Goal: Communication & Community: Connect with others

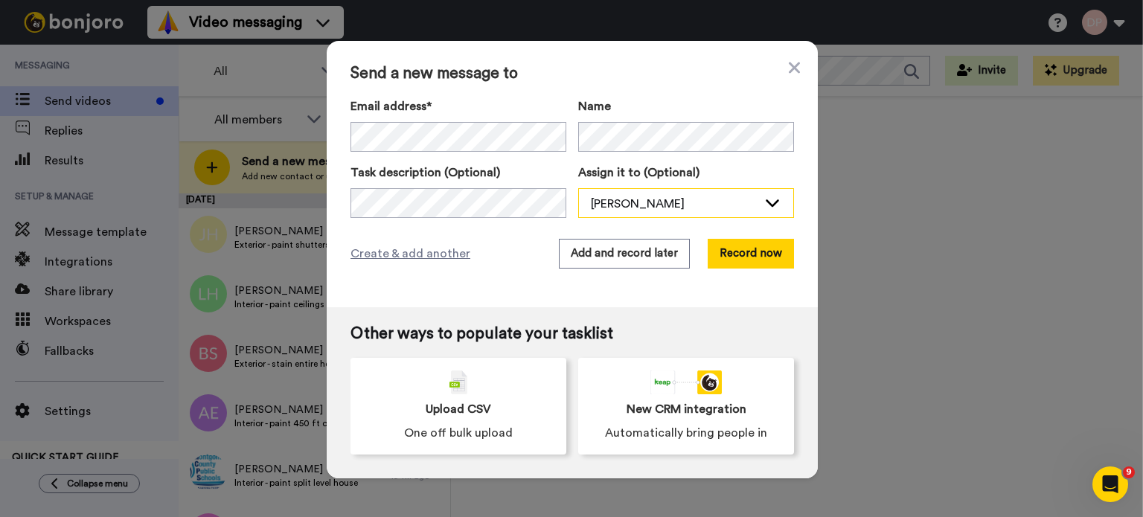
click at [683, 204] on div "[PERSON_NAME]" at bounding box center [674, 204] width 167 height 18
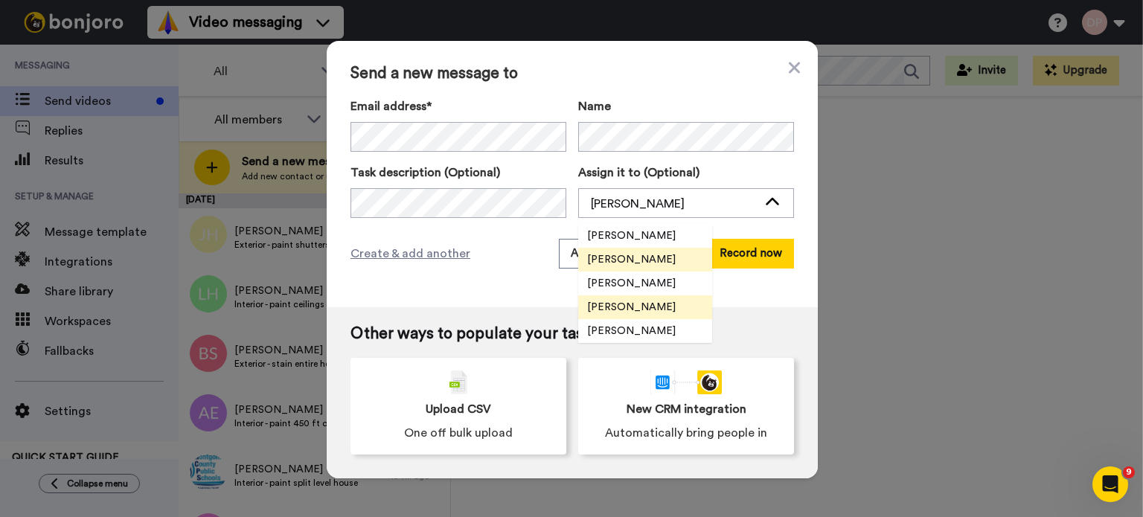
click at [647, 309] on span "[PERSON_NAME]" at bounding box center [631, 307] width 106 height 15
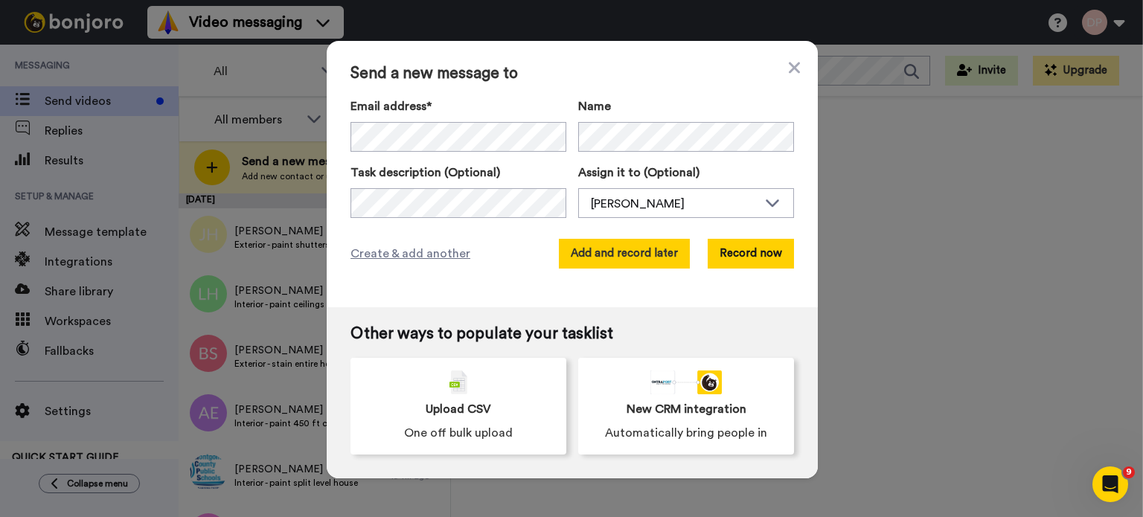
click at [639, 254] on button "Add and record later" at bounding box center [624, 254] width 131 height 30
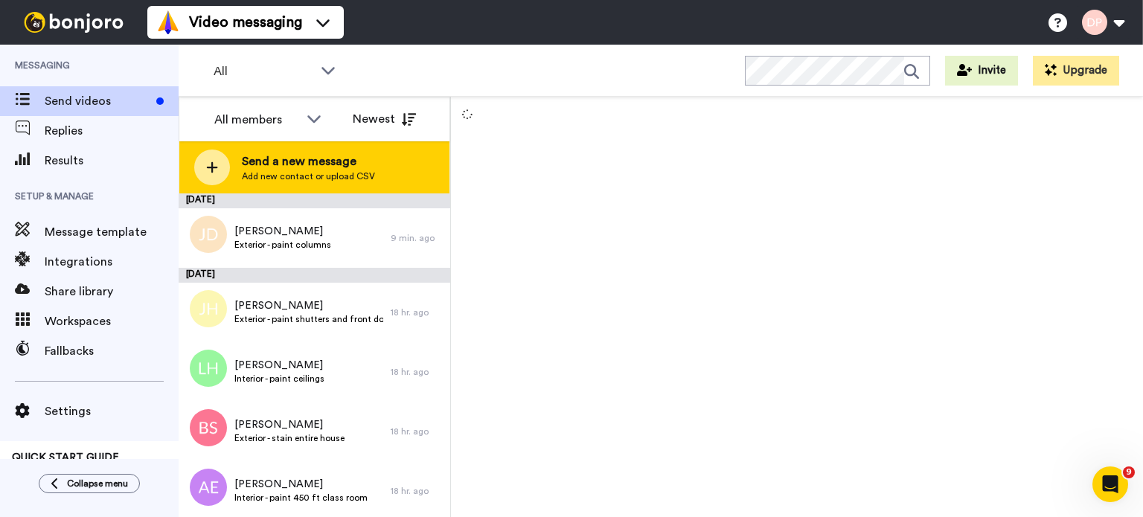
click at [304, 175] on span "Add new contact or upload CSV" at bounding box center [308, 176] width 133 height 12
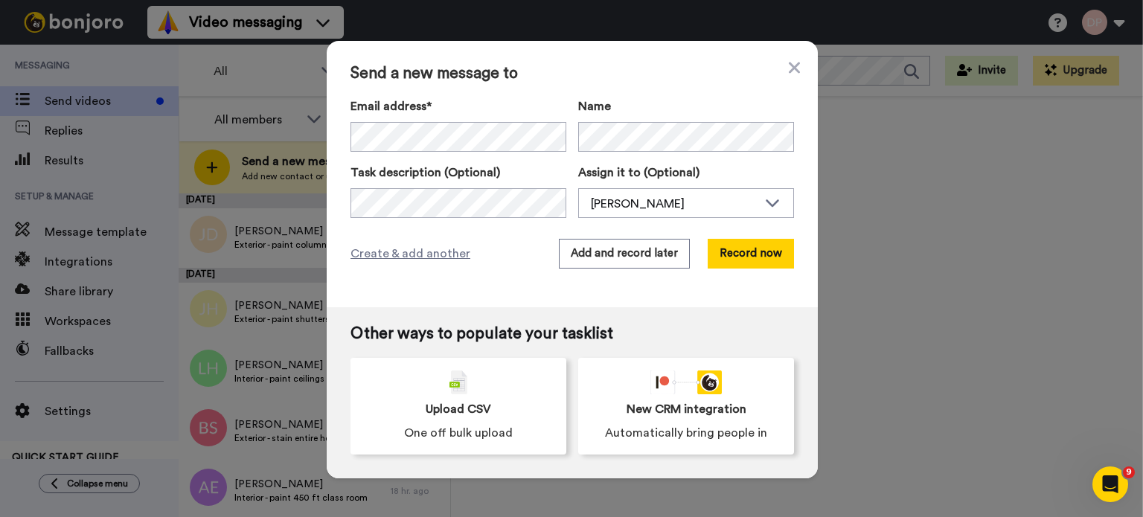
click at [535, 113] on label "Email address*" at bounding box center [459, 106] width 216 height 18
click at [644, 196] on div "[PERSON_NAME]" at bounding box center [674, 204] width 167 height 18
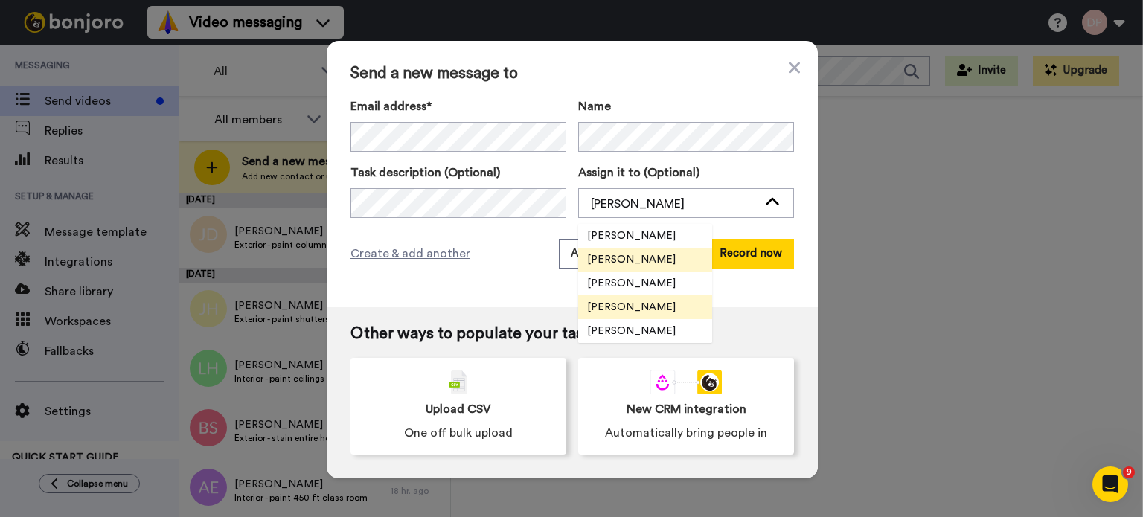
click at [661, 309] on li "[PERSON_NAME]" at bounding box center [645, 307] width 134 height 24
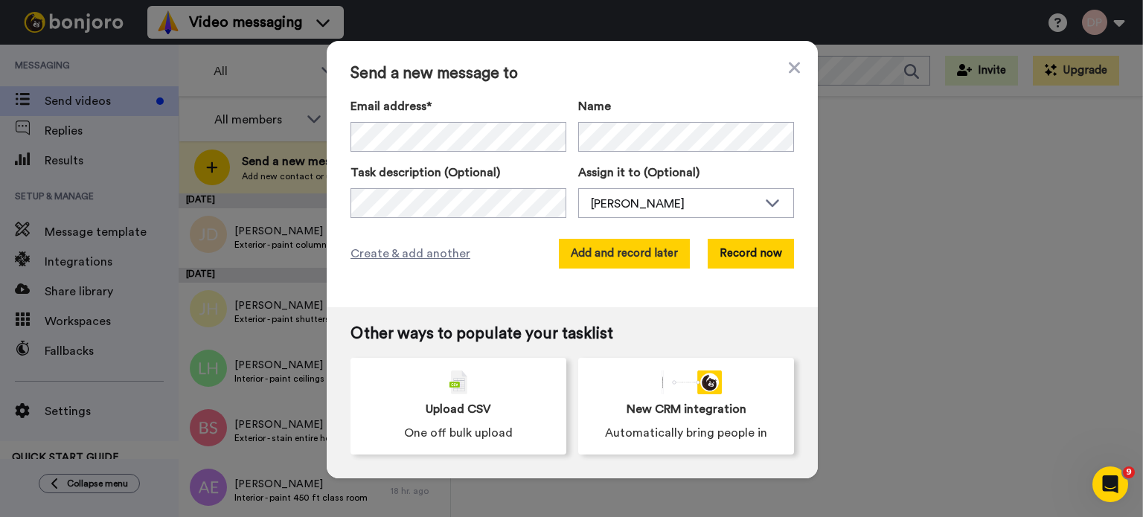
click at [618, 252] on button "Add and record later" at bounding box center [624, 254] width 131 height 30
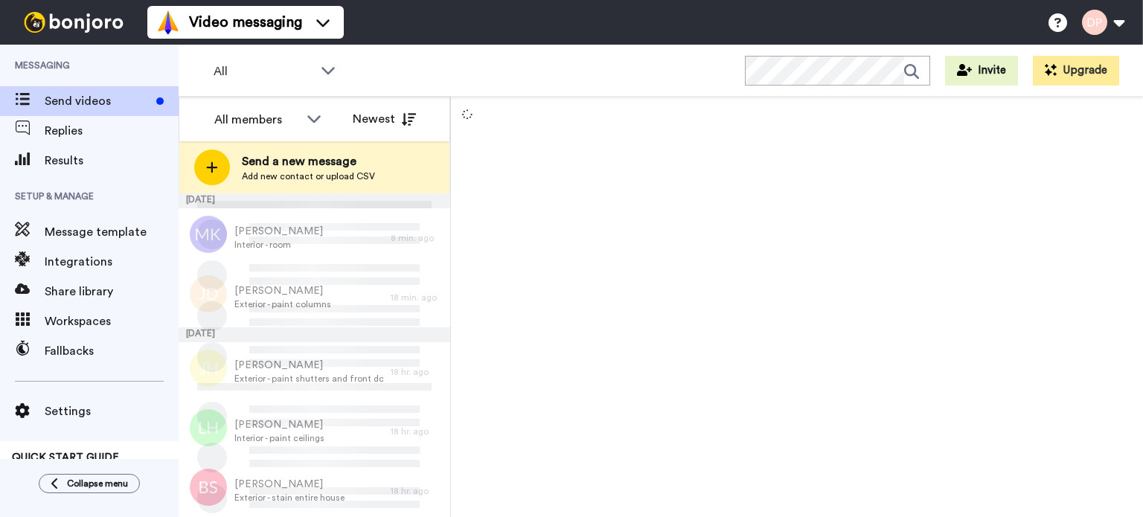
click at [307, 158] on span "Send a new message" at bounding box center [308, 162] width 133 height 18
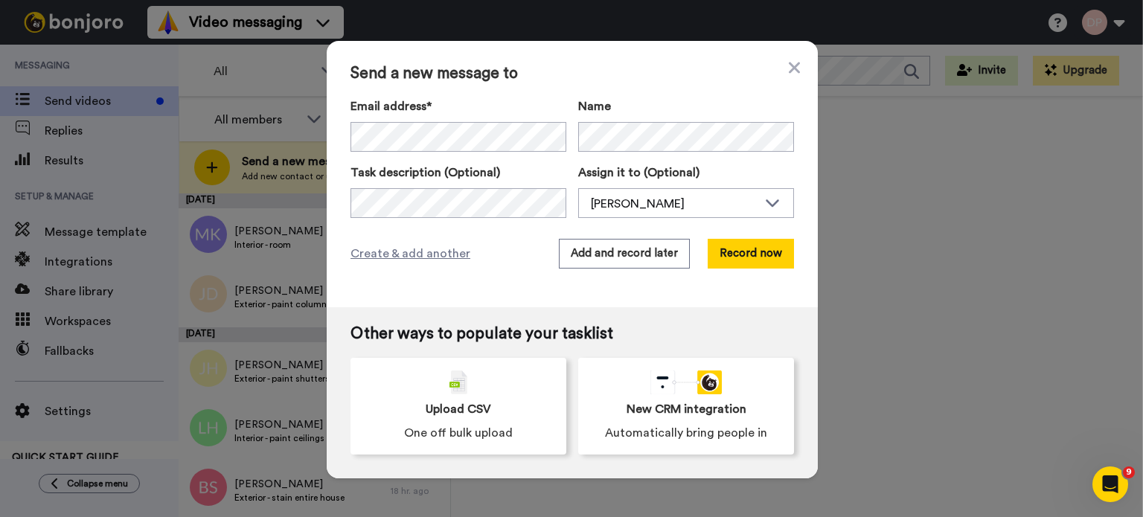
click at [622, 187] on div "Assign it to (Optional) Debbie Linkous Simone Stanley Debbie Linkous Kathy Swee…" at bounding box center [686, 191] width 216 height 54
click at [604, 199] on div "[PERSON_NAME]" at bounding box center [674, 204] width 167 height 18
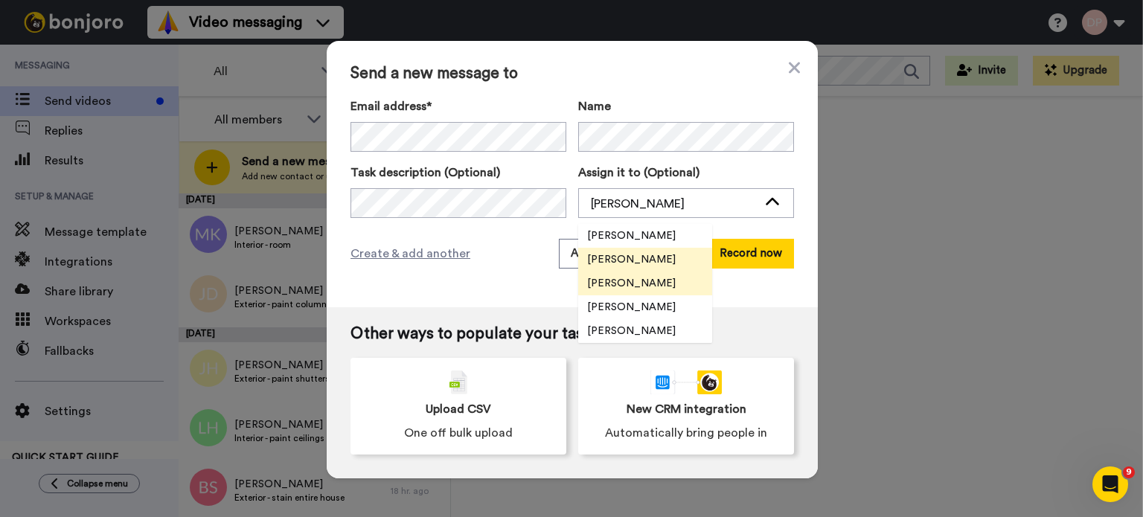
click at [641, 279] on span "[PERSON_NAME]" at bounding box center [631, 283] width 106 height 15
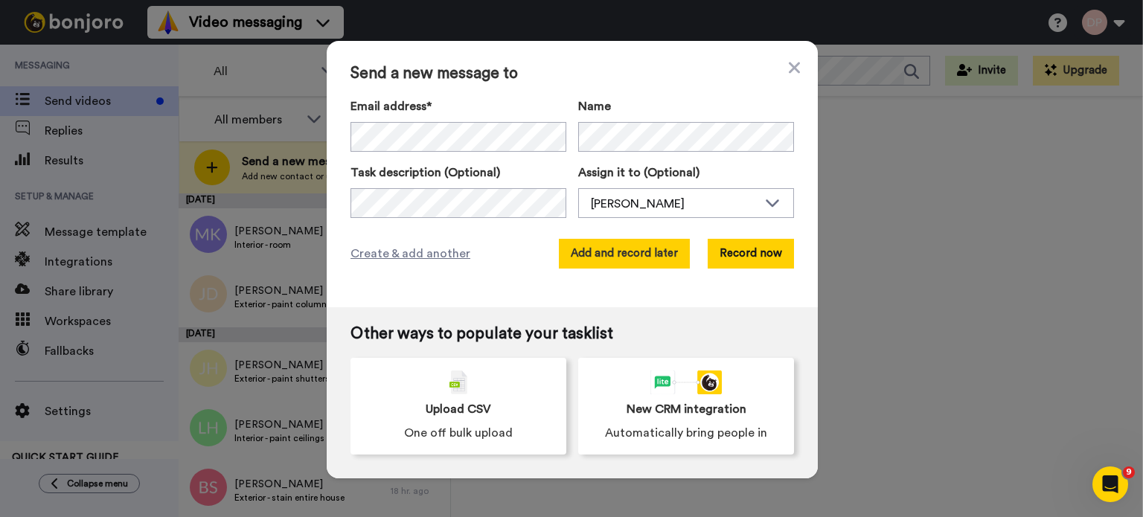
click at [616, 252] on button "Add and record later" at bounding box center [624, 254] width 131 height 30
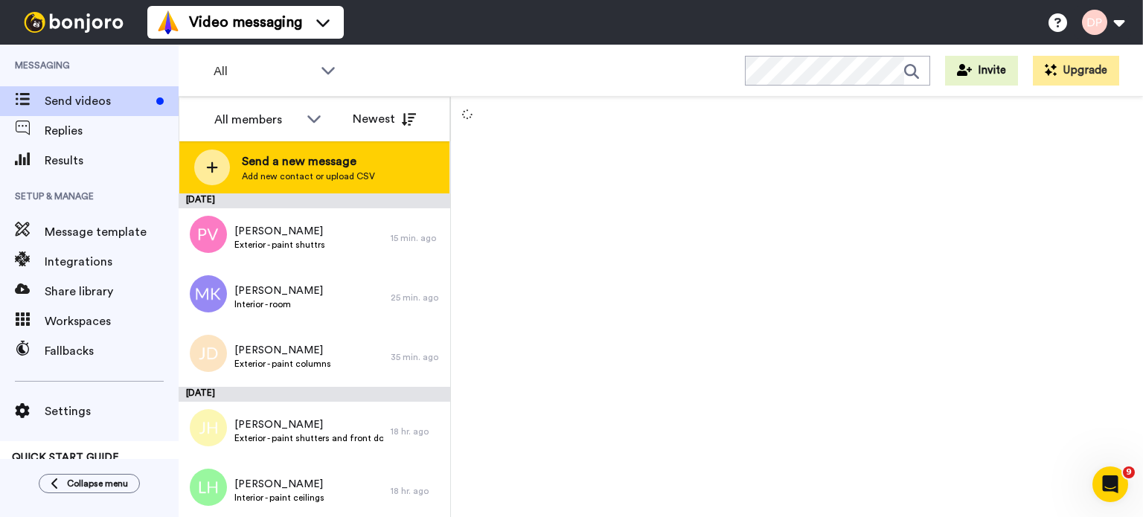
click at [310, 164] on span "Send a new message" at bounding box center [308, 162] width 133 height 18
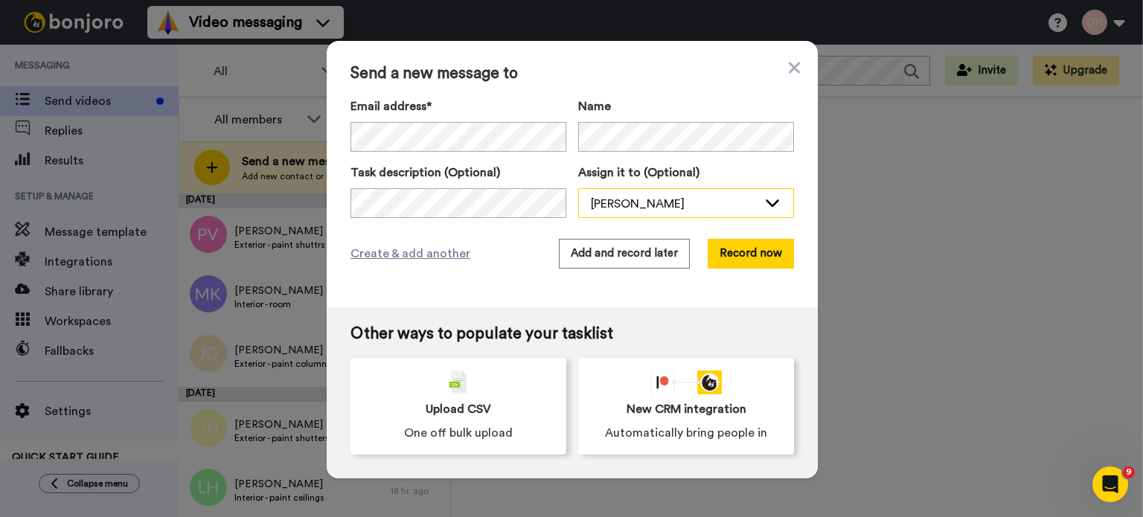
click at [658, 205] on div "[PERSON_NAME]" at bounding box center [674, 204] width 167 height 18
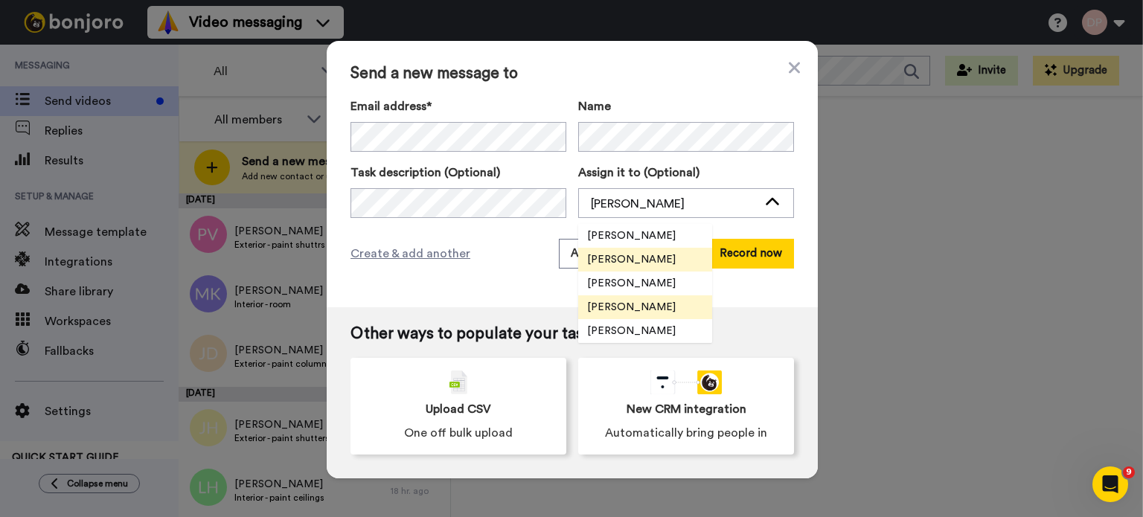
click at [656, 307] on span "[PERSON_NAME]" at bounding box center [631, 307] width 106 height 15
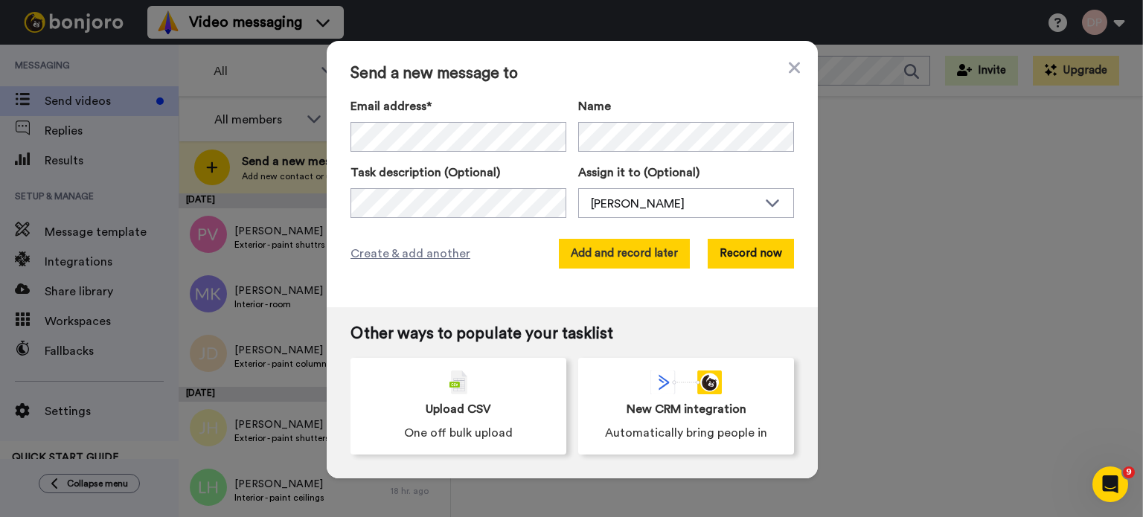
click at [630, 255] on button "Add and record later" at bounding box center [624, 254] width 131 height 30
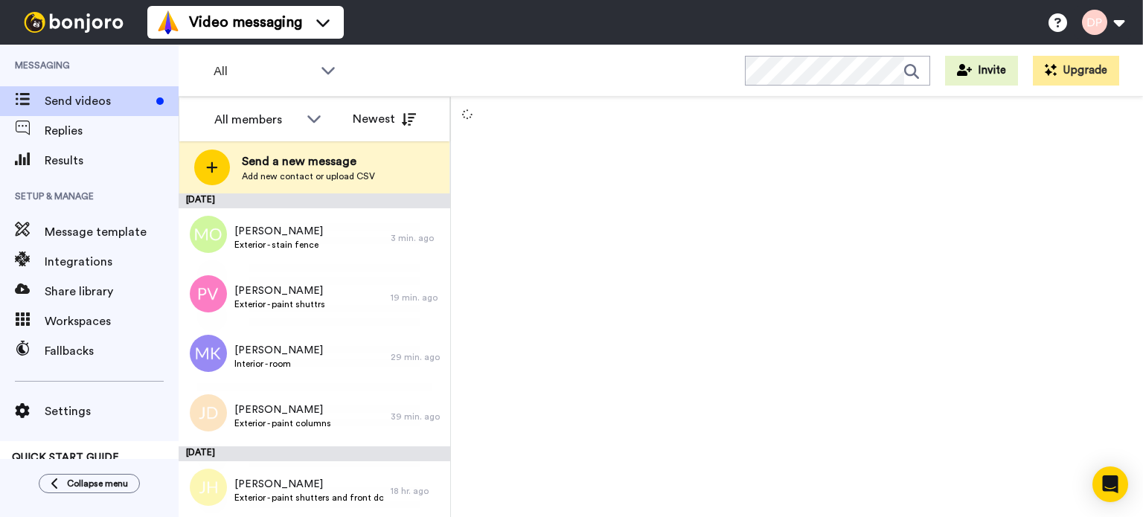
click at [299, 163] on span "Send a new message" at bounding box center [308, 162] width 133 height 18
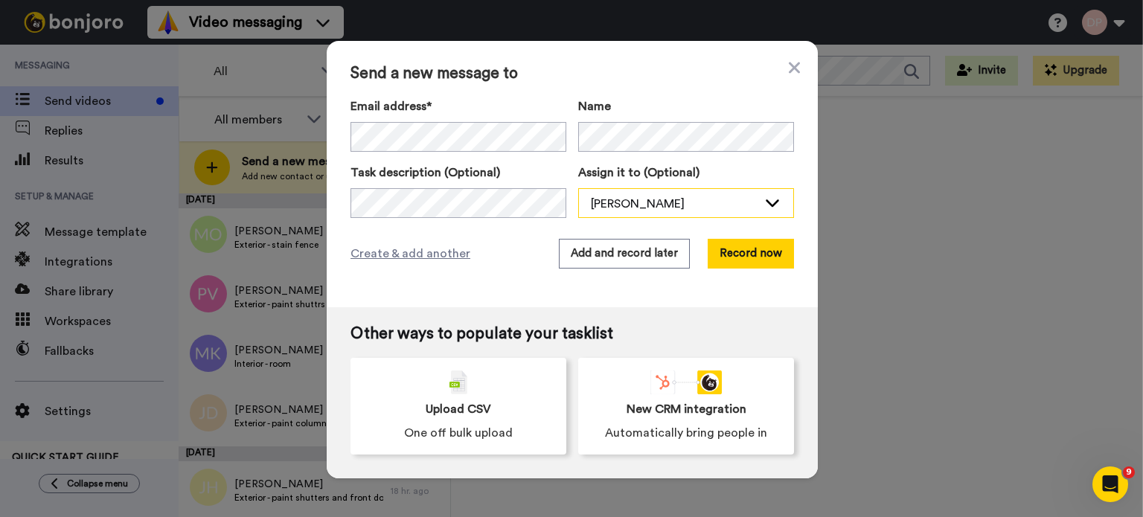
click at [645, 203] on div "[PERSON_NAME]" at bounding box center [674, 204] width 167 height 18
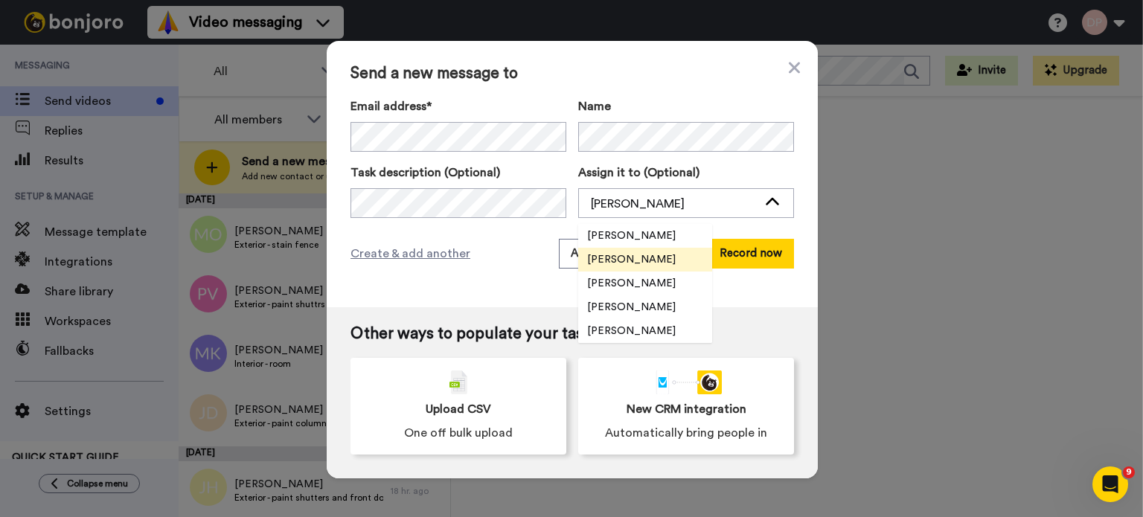
click at [627, 301] on span "[PERSON_NAME]" at bounding box center [631, 307] width 106 height 15
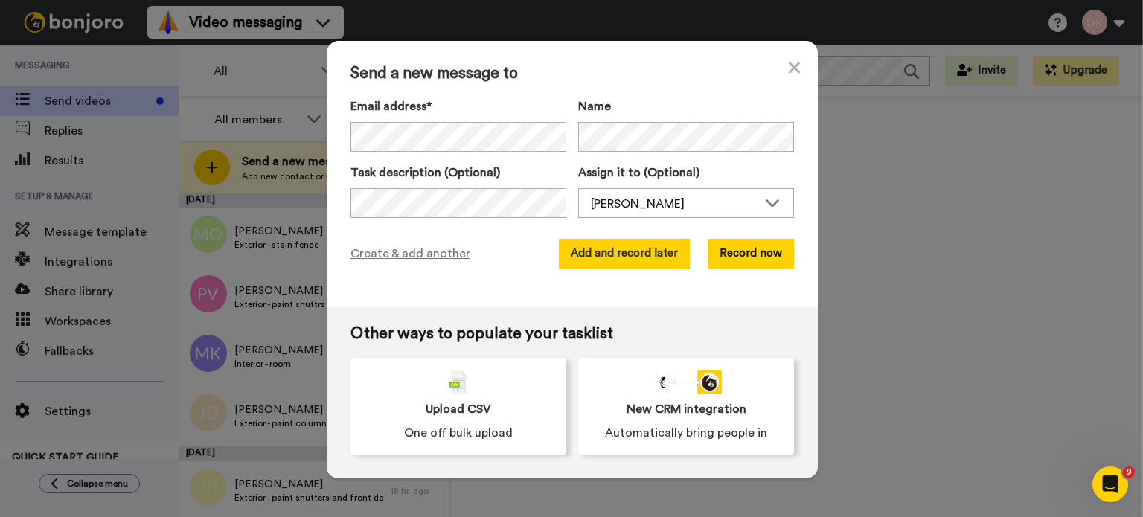
click at [641, 252] on button "Add and record later" at bounding box center [624, 254] width 131 height 30
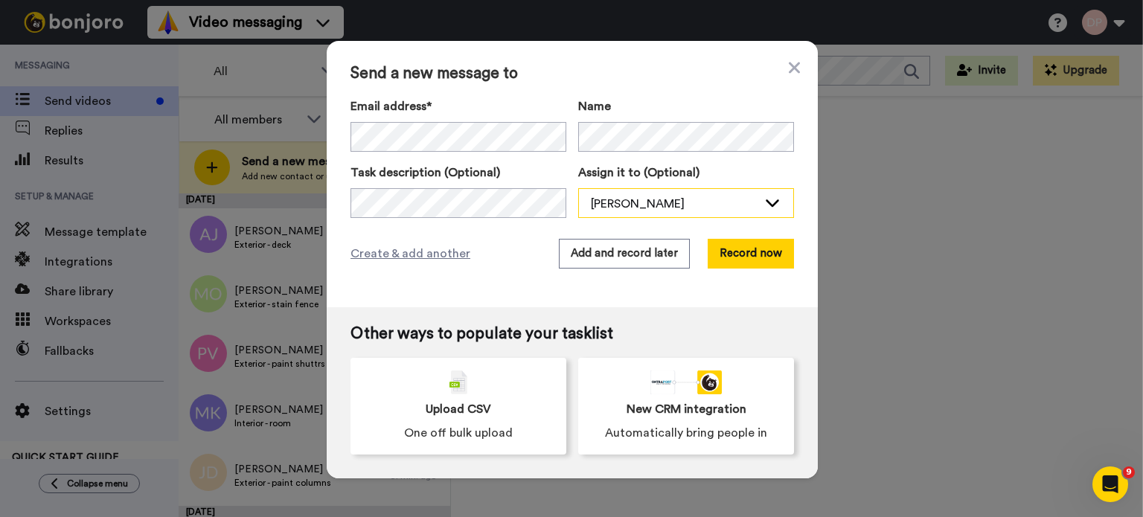
click at [591, 202] on div "[PERSON_NAME]" at bounding box center [674, 204] width 167 height 18
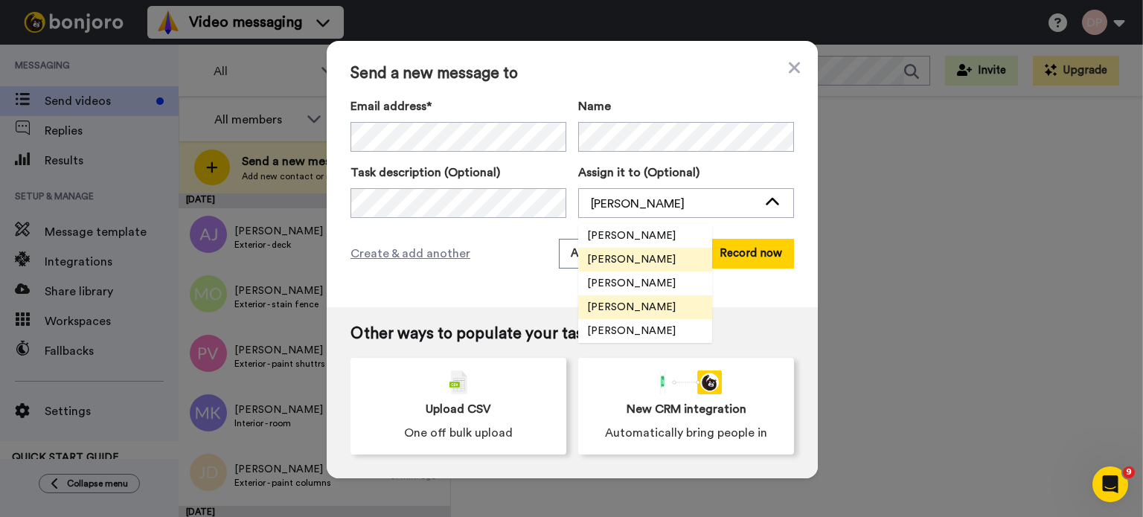
click at [613, 300] on span "[PERSON_NAME]" at bounding box center [631, 307] width 106 height 15
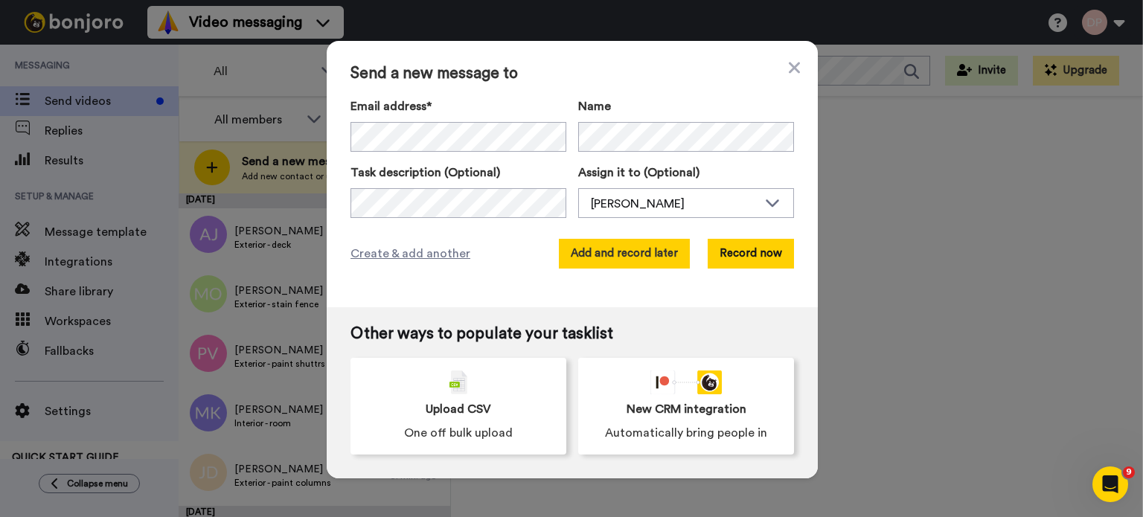
click at [628, 259] on button "Add and record later" at bounding box center [624, 254] width 131 height 30
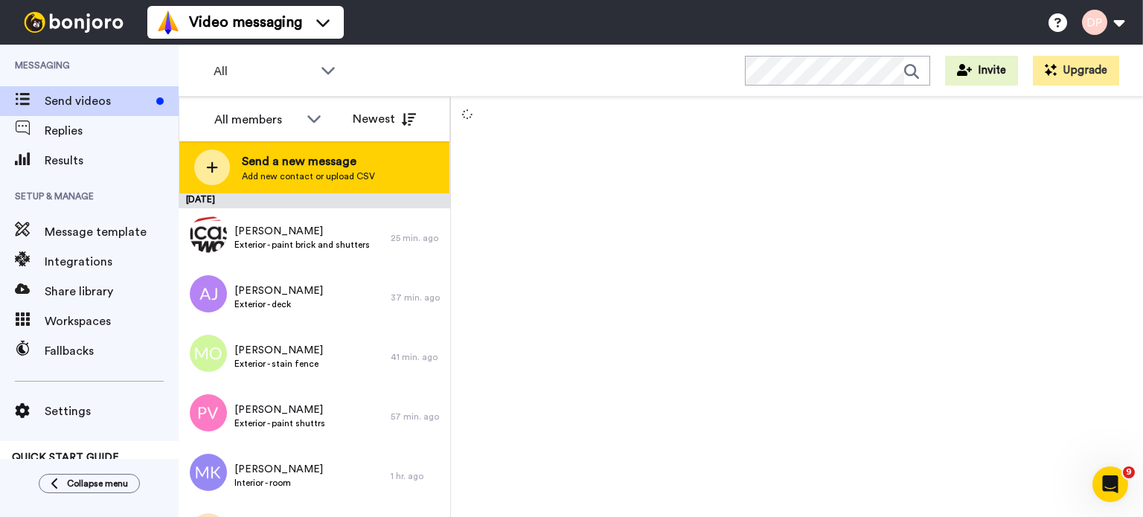
click at [321, 164] on span "Send a new message" at bounding box center [308, 162] width 133 height 18
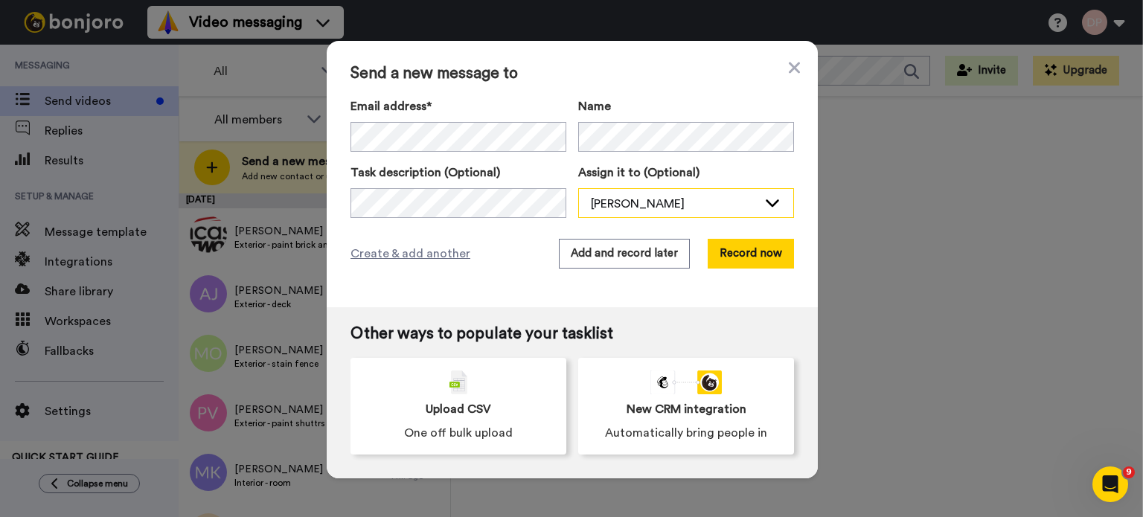
click at [627, 190] on div "[PERSON_NAME]" at bounding box center [686, 204] width 214 height 30
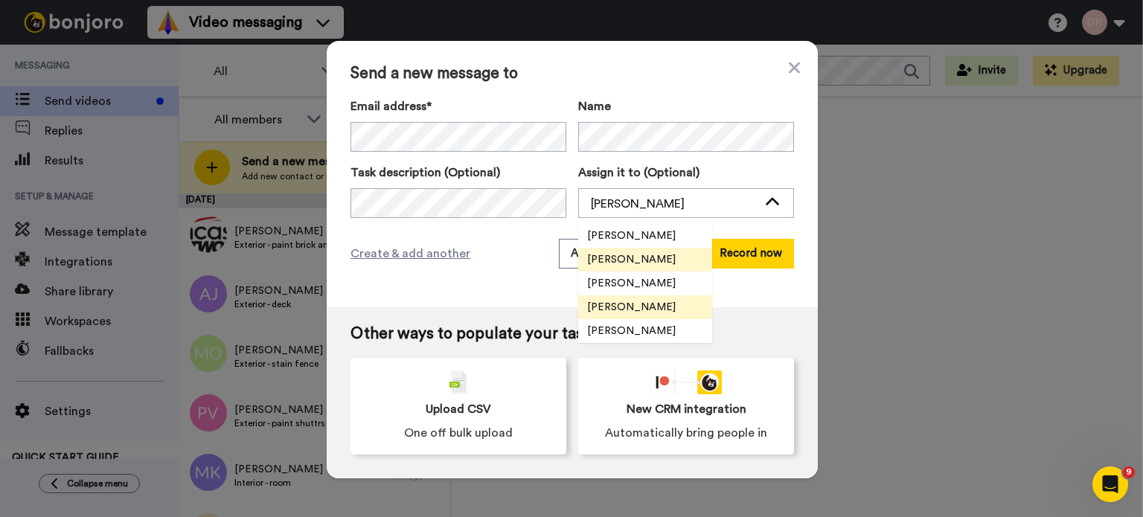
click at [641, 304] on span "[PERSON_NAME]" at bounding box center [631, 307] width 106 height 15
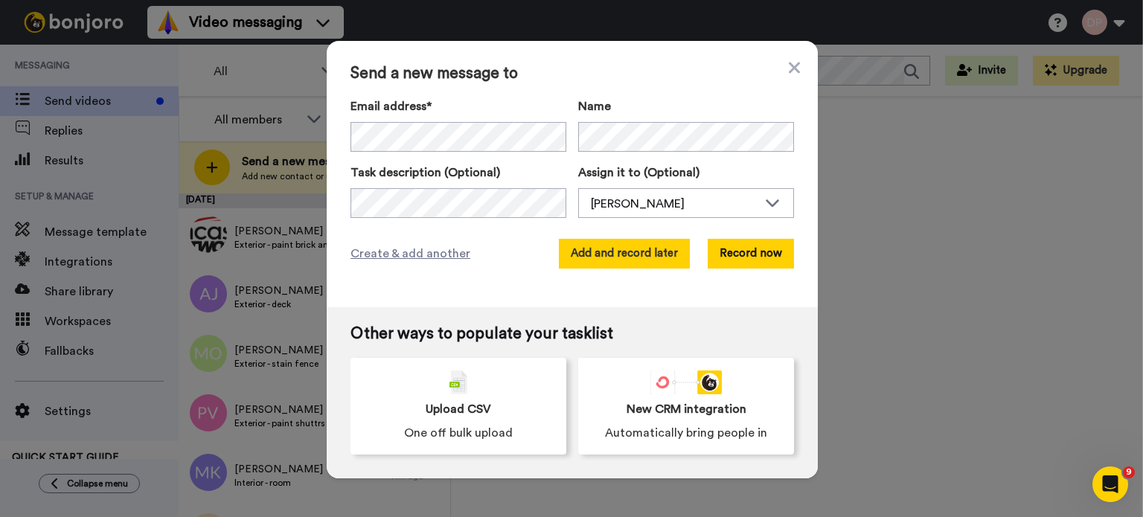
click at [609, 244] on button "Add and record later" at bounding box center [624, 254] width 131 height 30
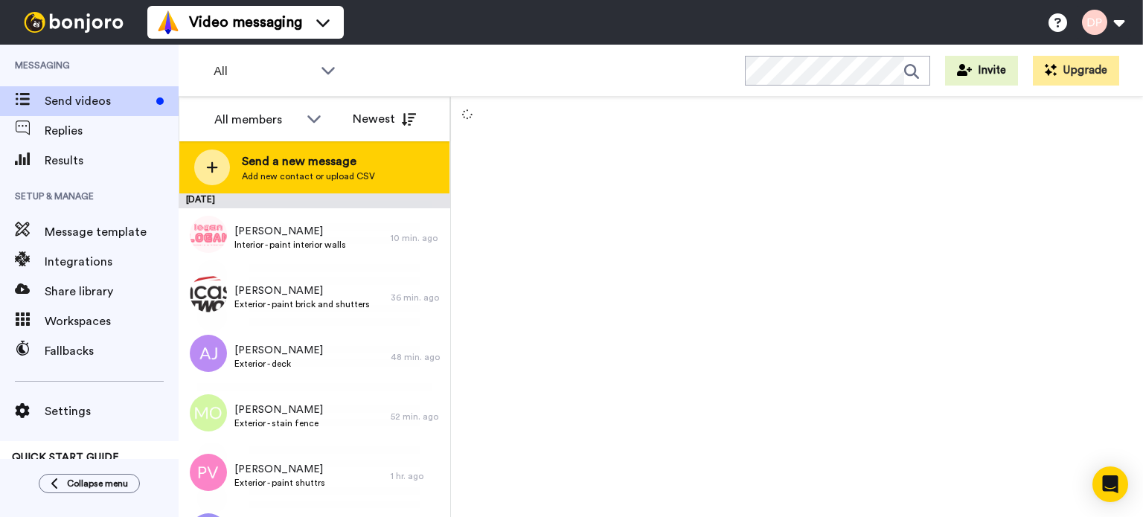
click at [310, 160] on span "Send a new message" at bounding box center [308, 162] width 133 height 18
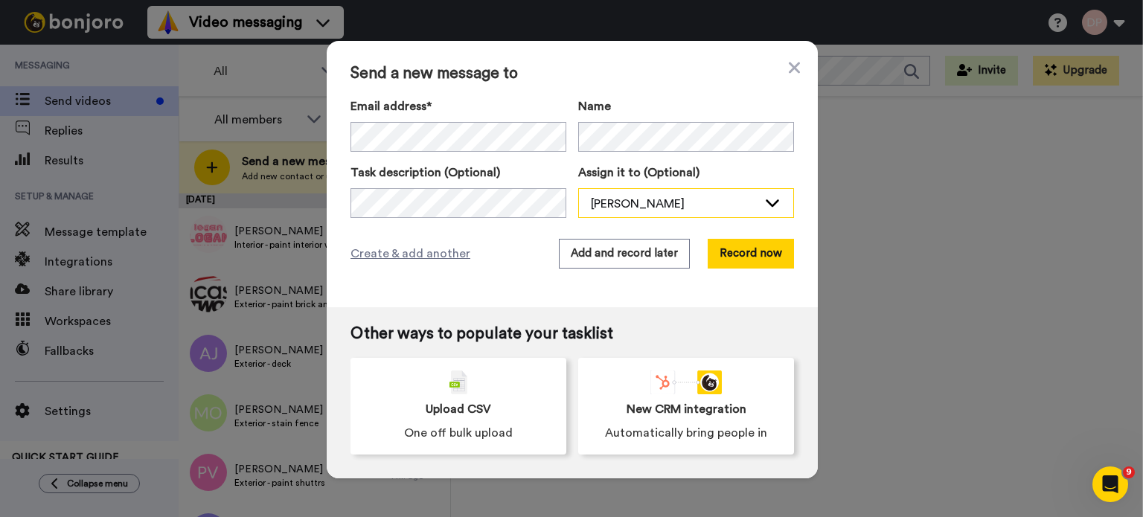
click at [659, 200] on div "[PERSON_NAME]" at bounding box center [674, 204] width 167 height 18
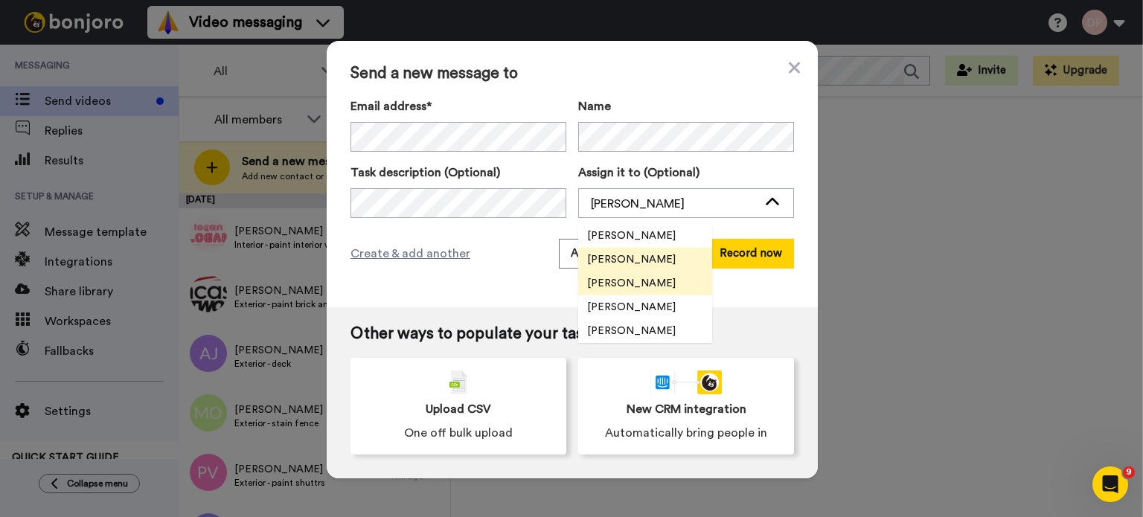
click at [629, 287] on span "[PERSON_NAME]" at bounding box center [631, 283] width 106 height 15
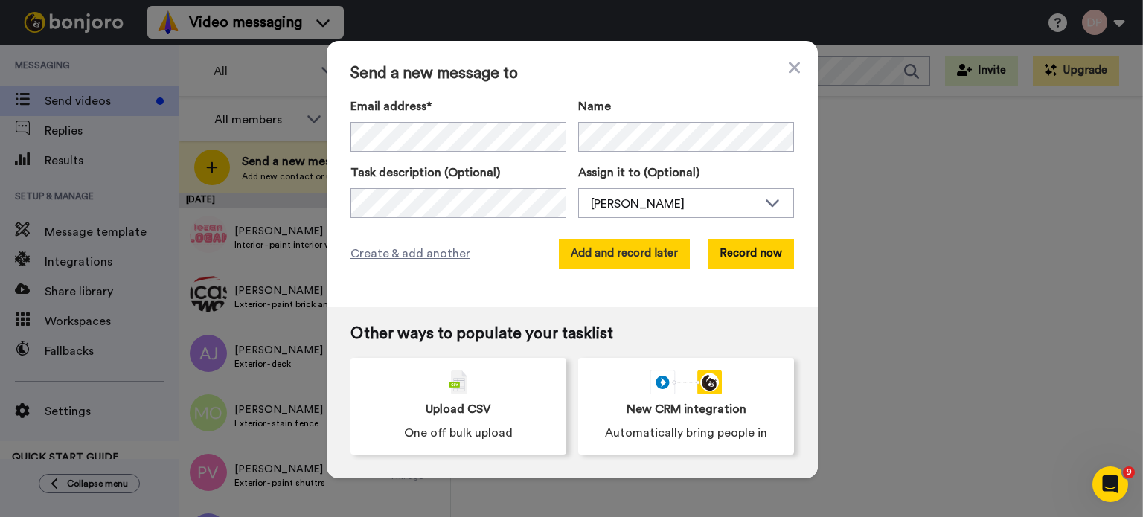
click at [622, 253] on button "Add and record later" at bounding box center [624, 254] width 131 height 30
